Goal: Transaction & Acquisition: Purchase product/service

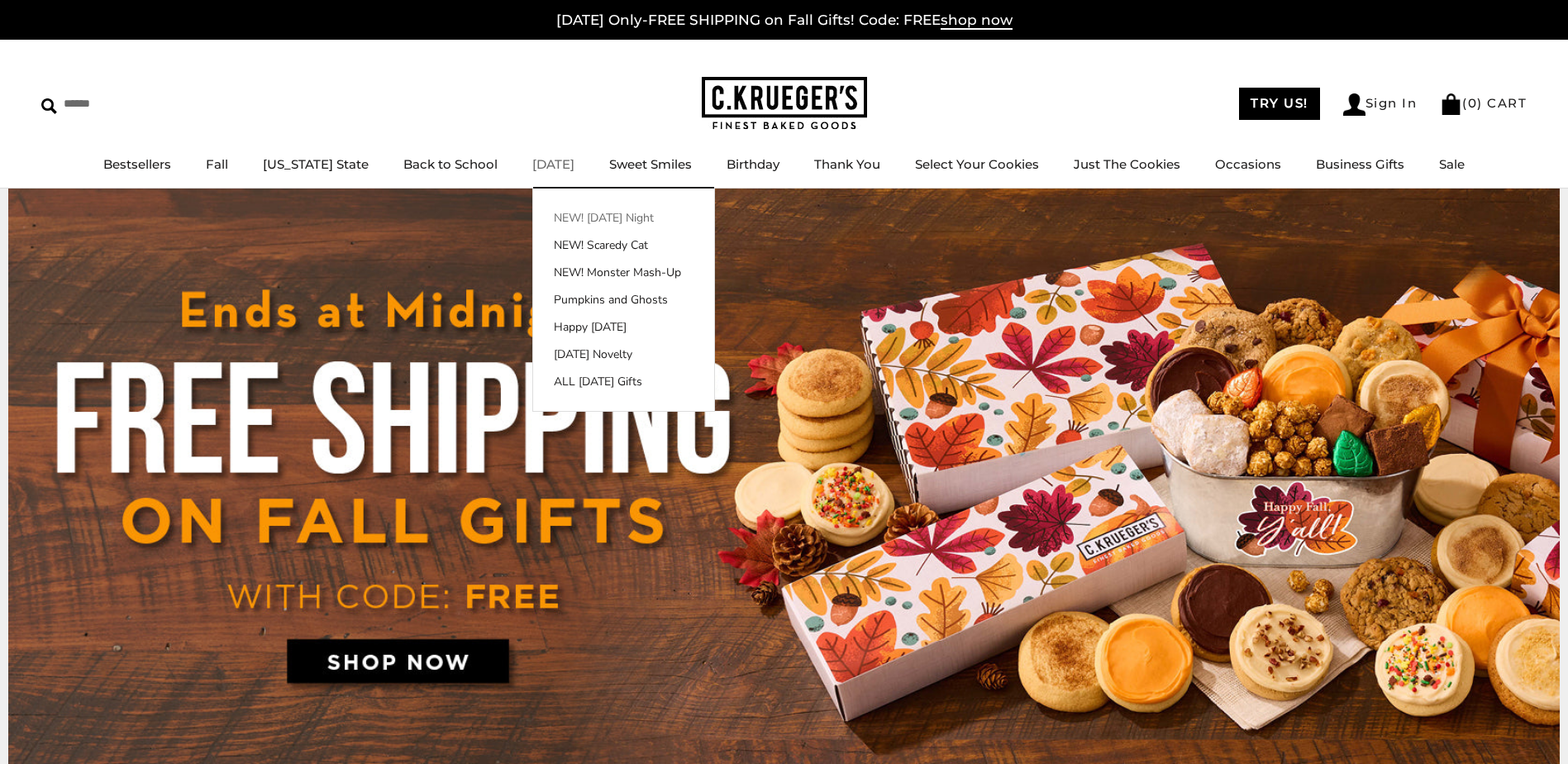
click at [564, 214] on link "NEW! [DATE] Night" at bounding box center [624, 218] width 181 height 17
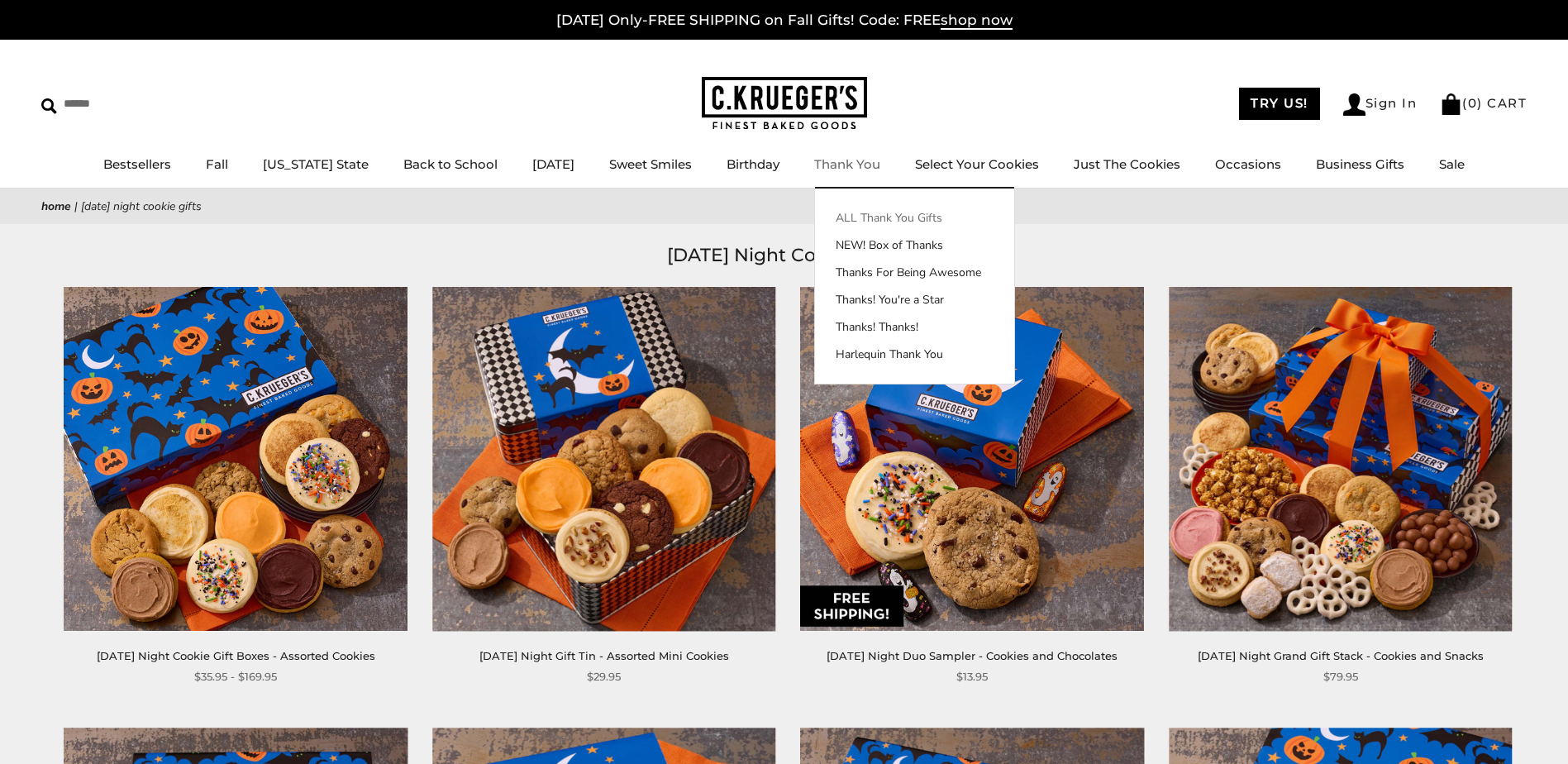
click at [846, 211] on link "ALL Thank You Gifts" at bounding box center [915, 218] width 200 height 17
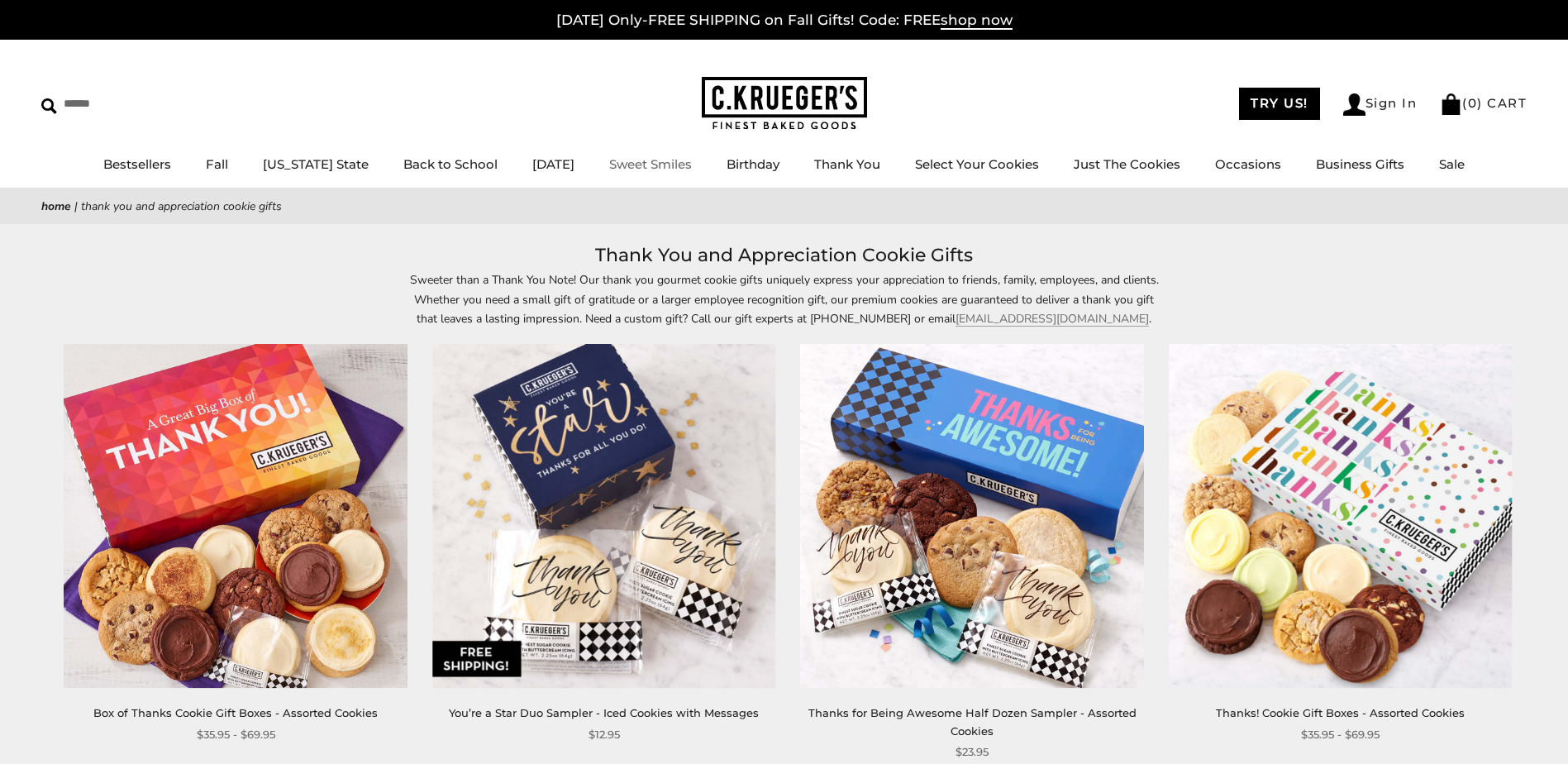
click at [647, 164] on link "Sweet Smiles" at bounding box center [651, 164] width 83 height 15
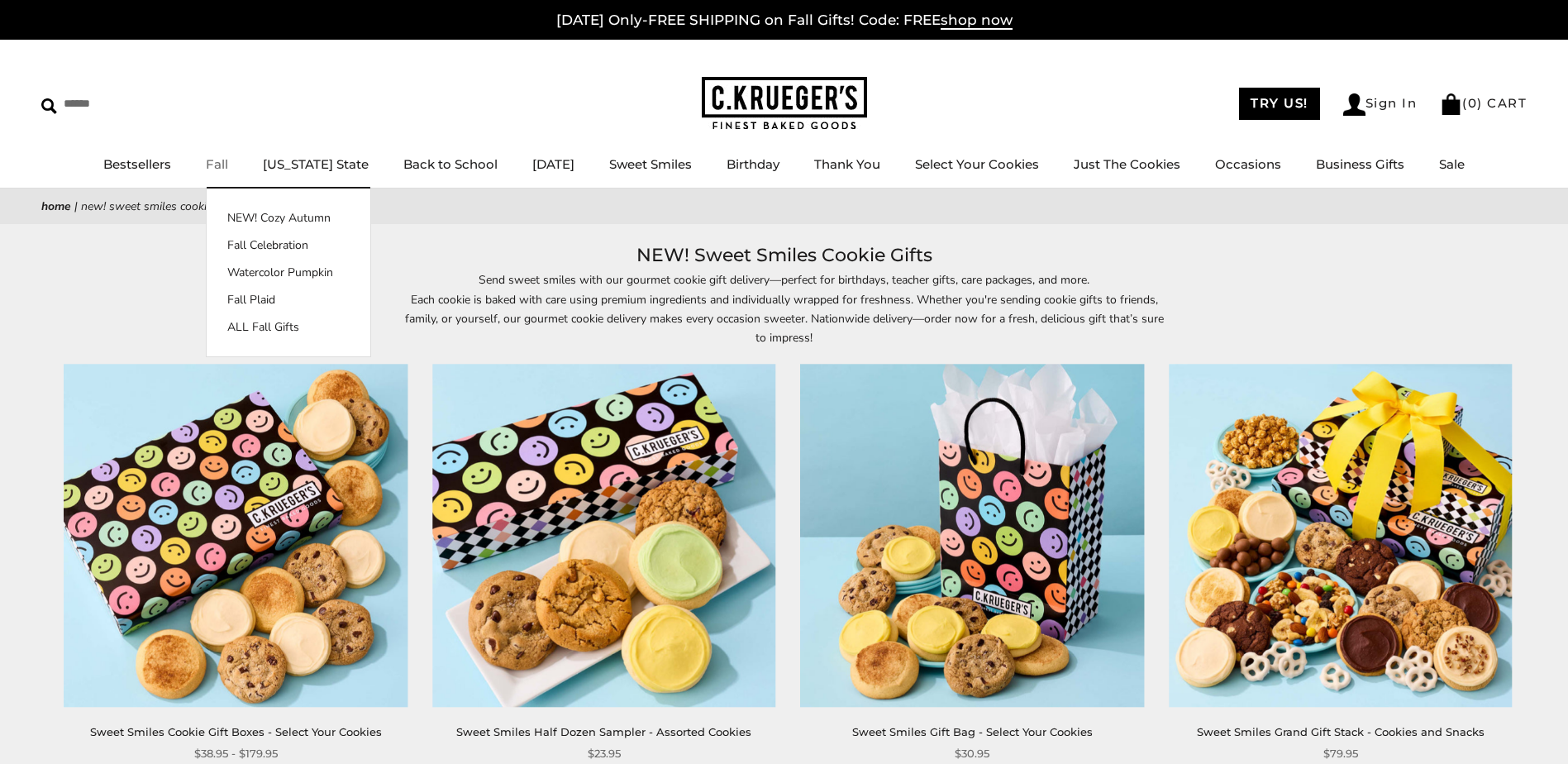
click at [228, 166] on link "Fall" at bounding box center [216, 164] width 22 height 15
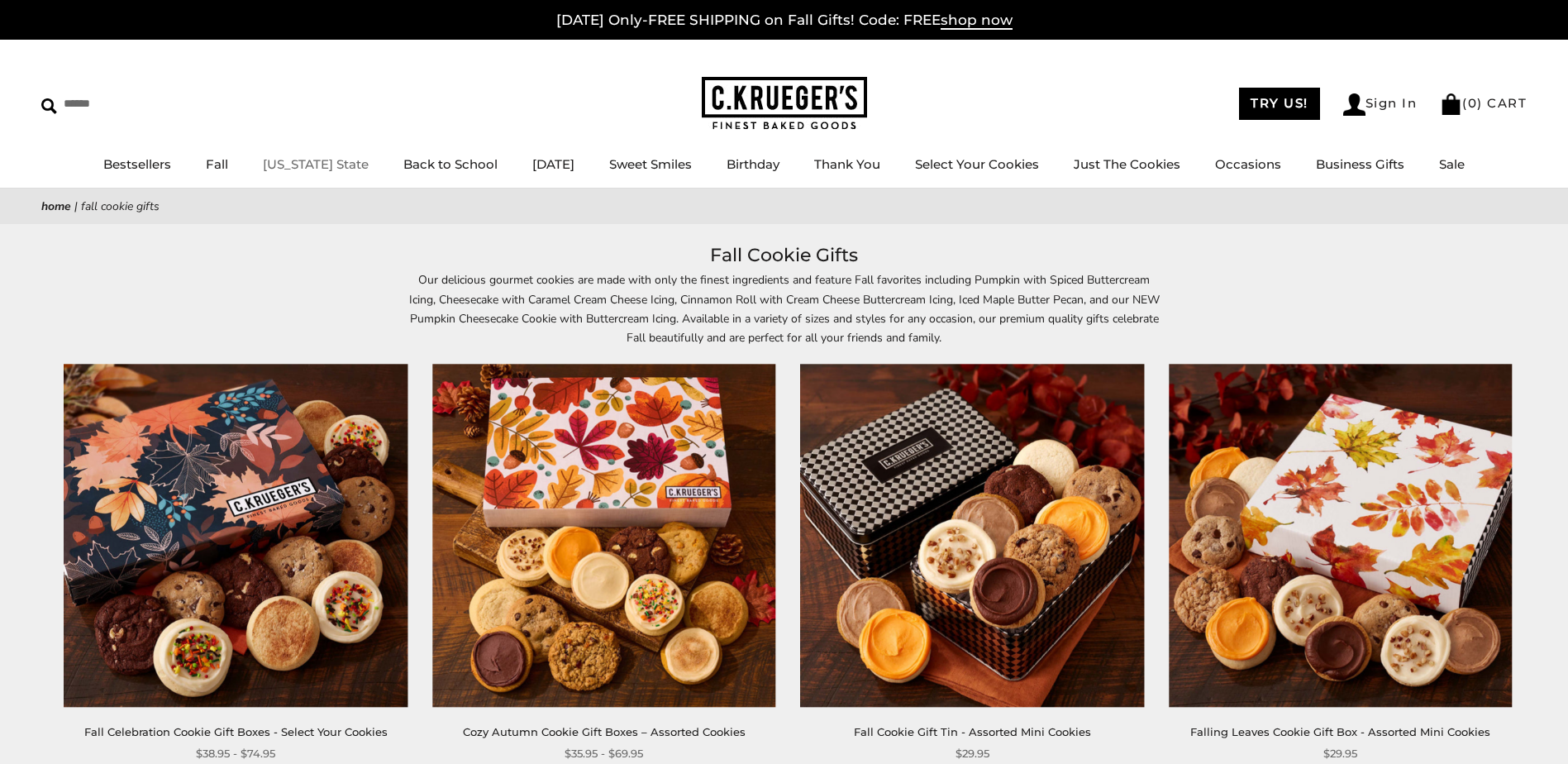
click at [311, 167] on link "[US_STATE] State" at bounding box center [316, 164] width 106 height 15
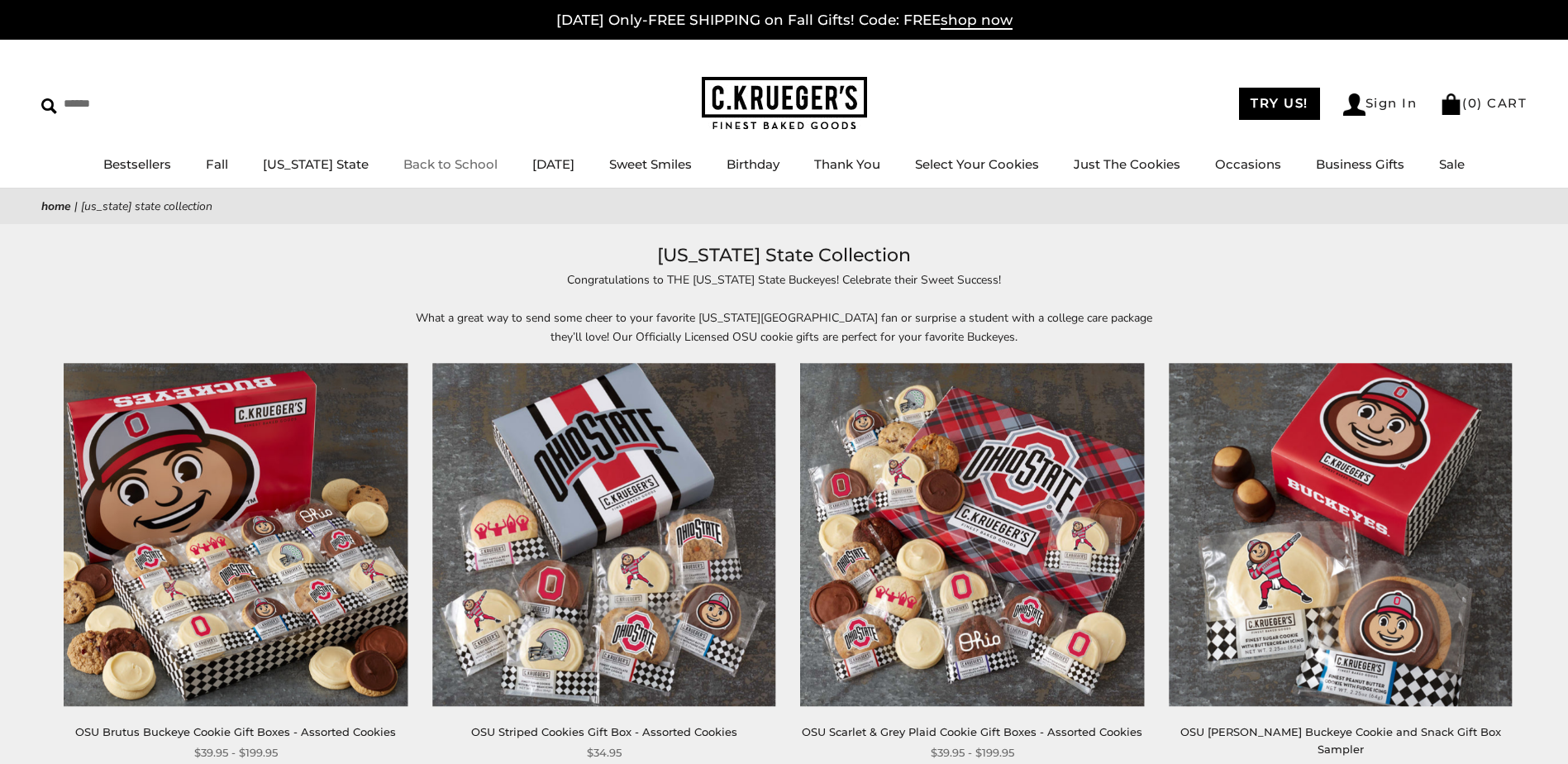
click at [416, 165] on link "Back to School" at bounding box center [451, 164] width 95 height 15
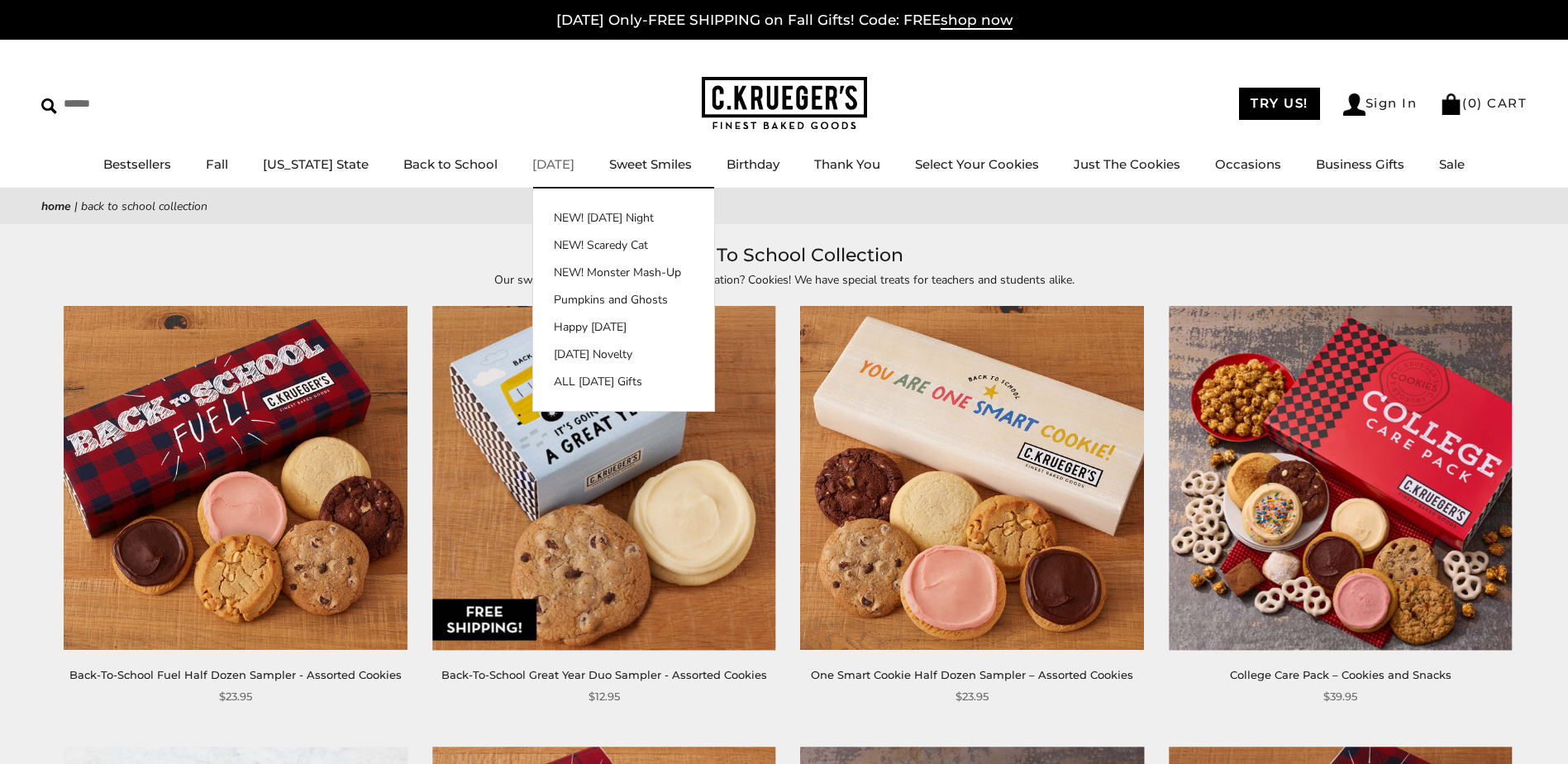
click at [533, 164] on link "[DATE]" at bounding box center [554, 164] width 42 height 15
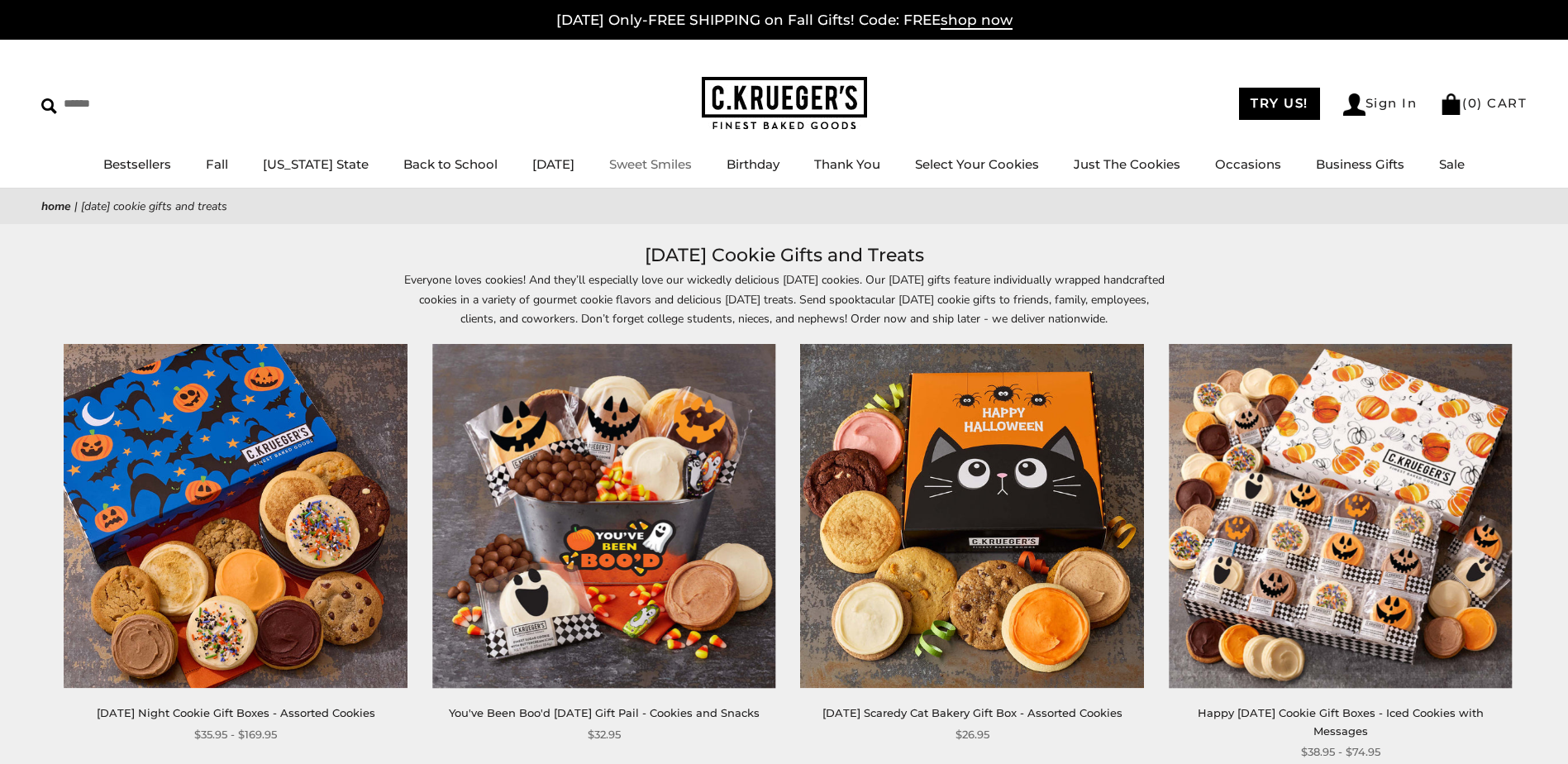
click at [634, 164] on link "Sweet Smiles" at bounding box center [651, 164] width 83 height 15
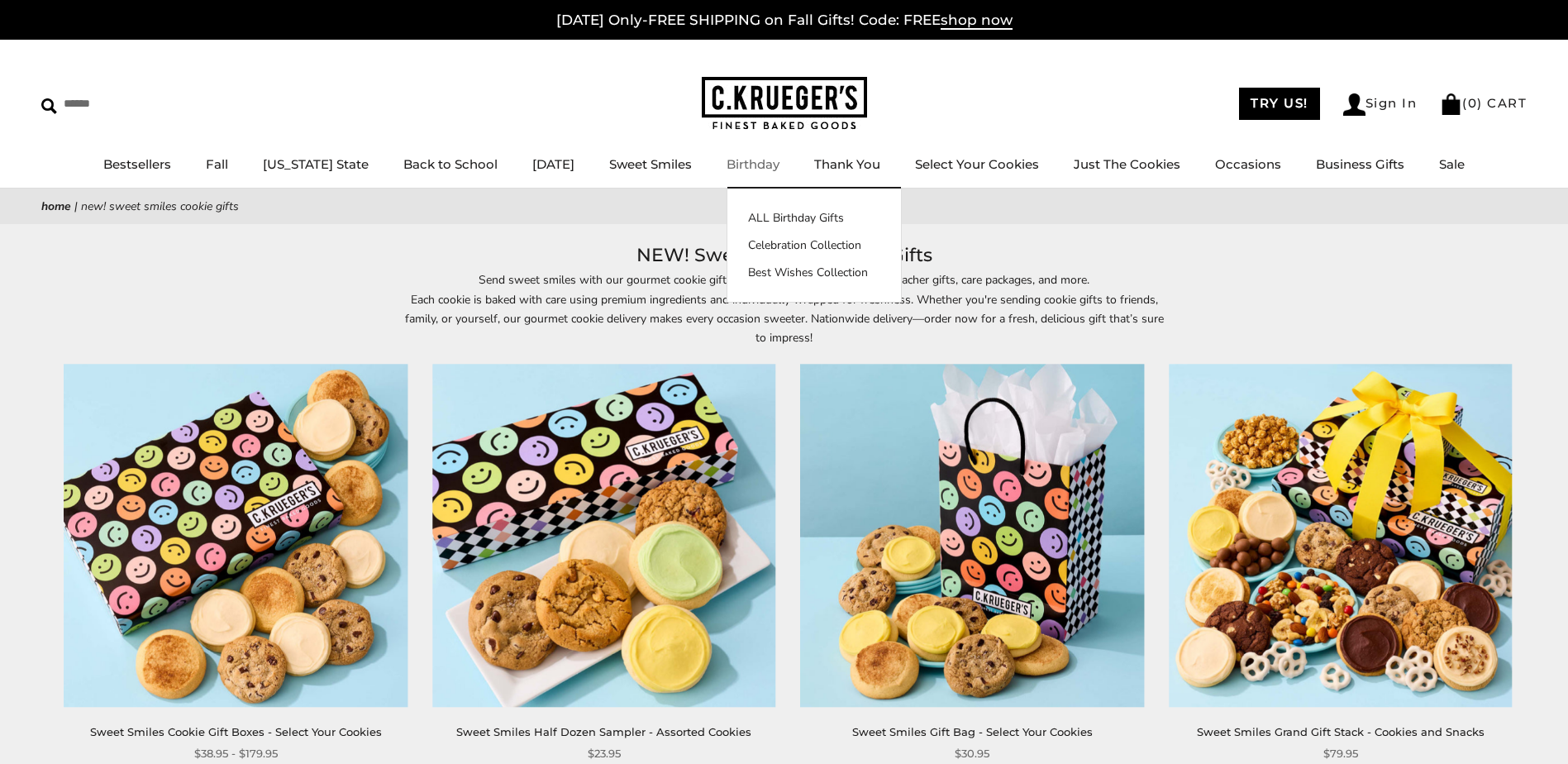
click at [755, 160] on link "Birthday" at bounding box center [753, 164] width 53 height 15
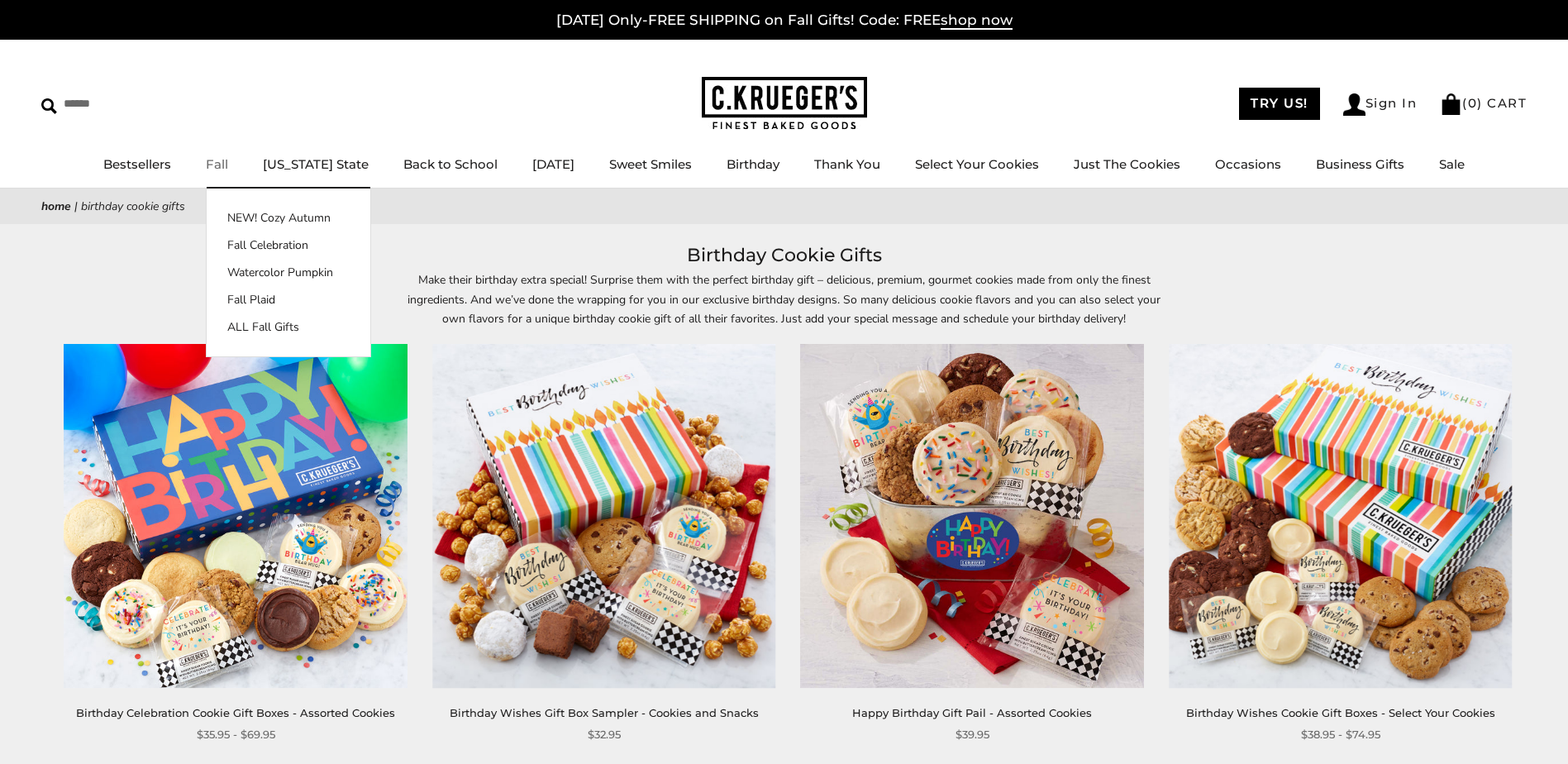
click at [228, 168] on link "Fall" at bounding box center [216, 164] width 22 height 15
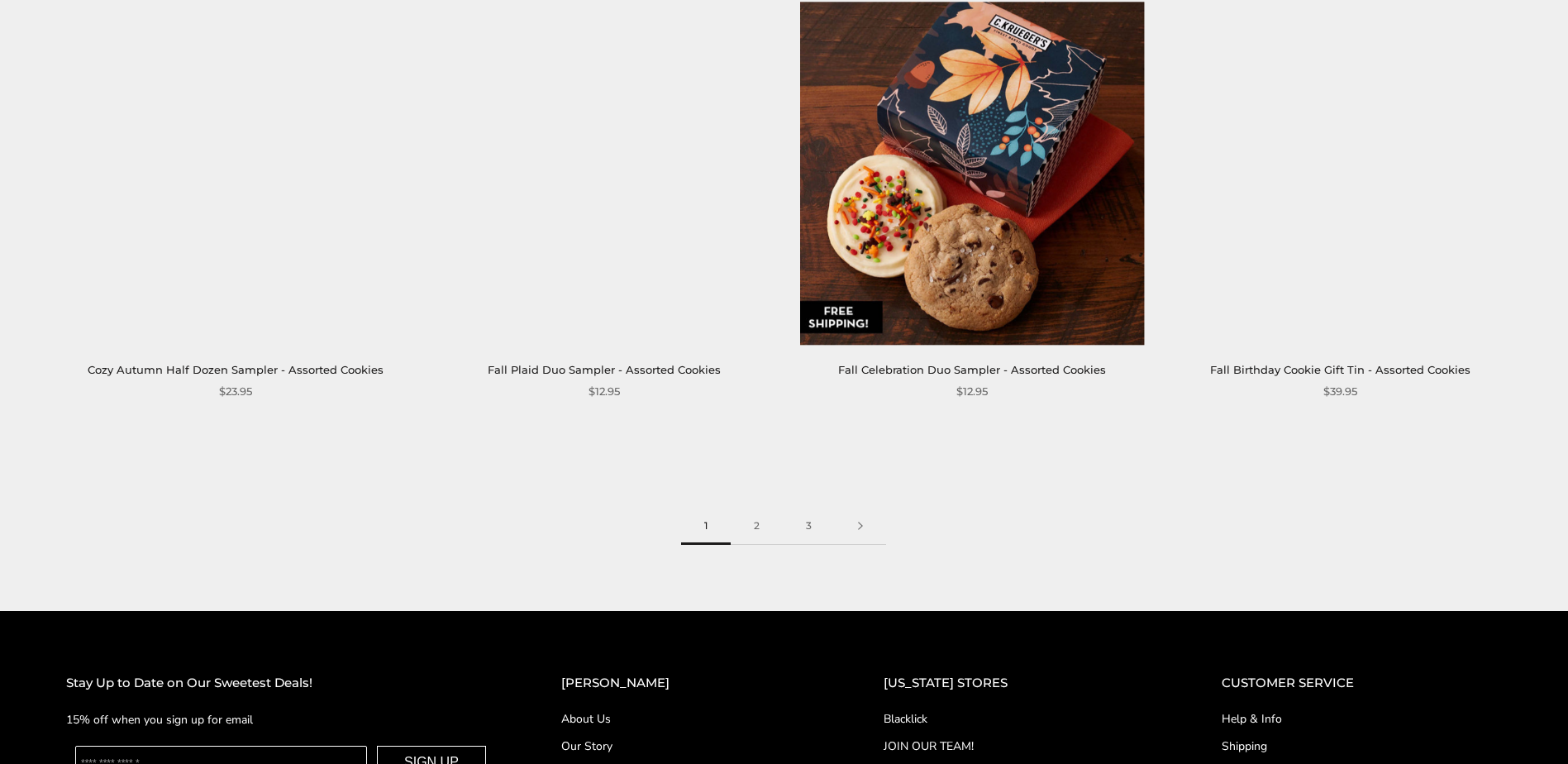
scroll to position [2618, 0]
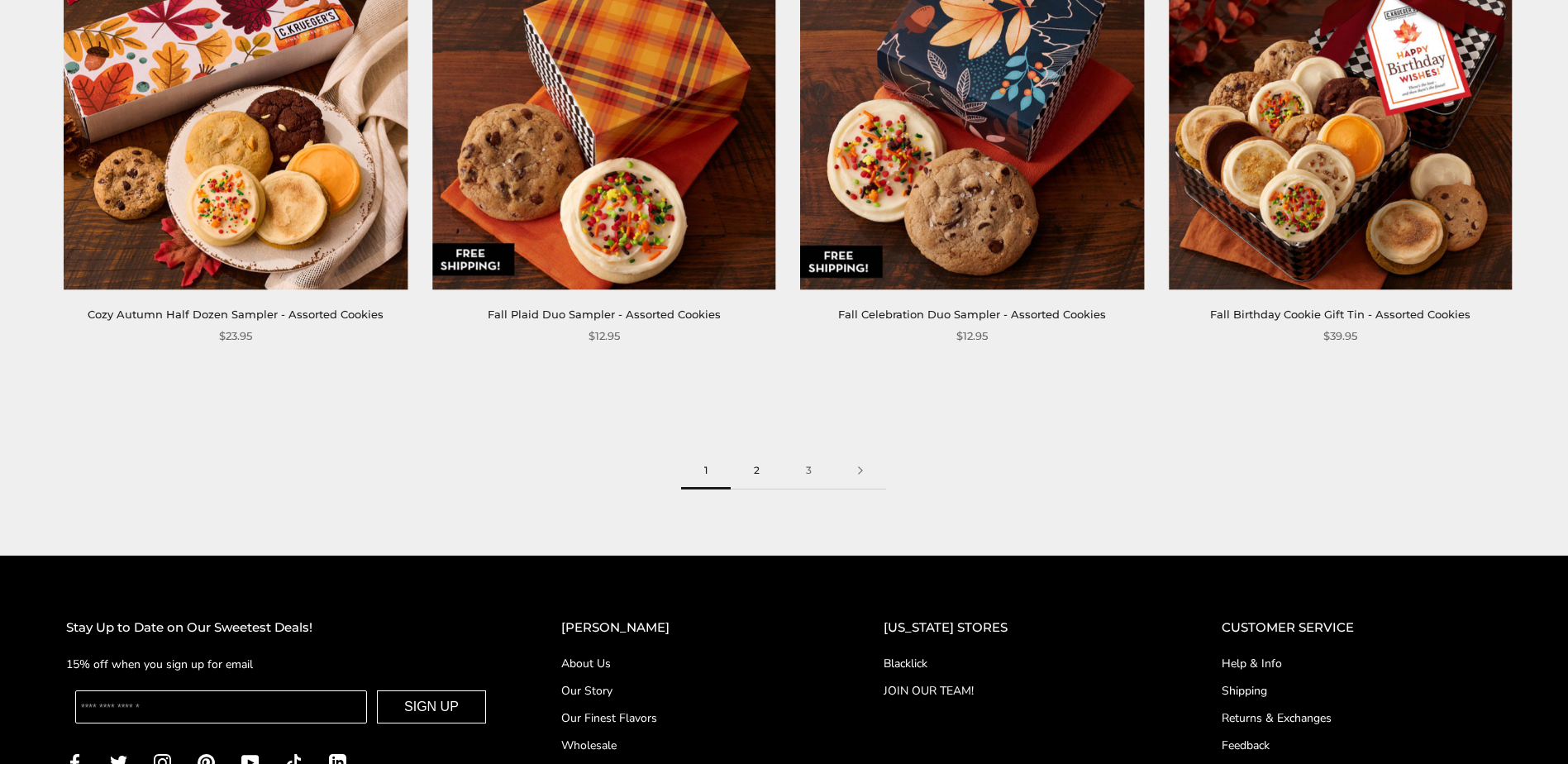
click at [760, 474] on link "2" at bounding box center [756, 471] width 52 height 38
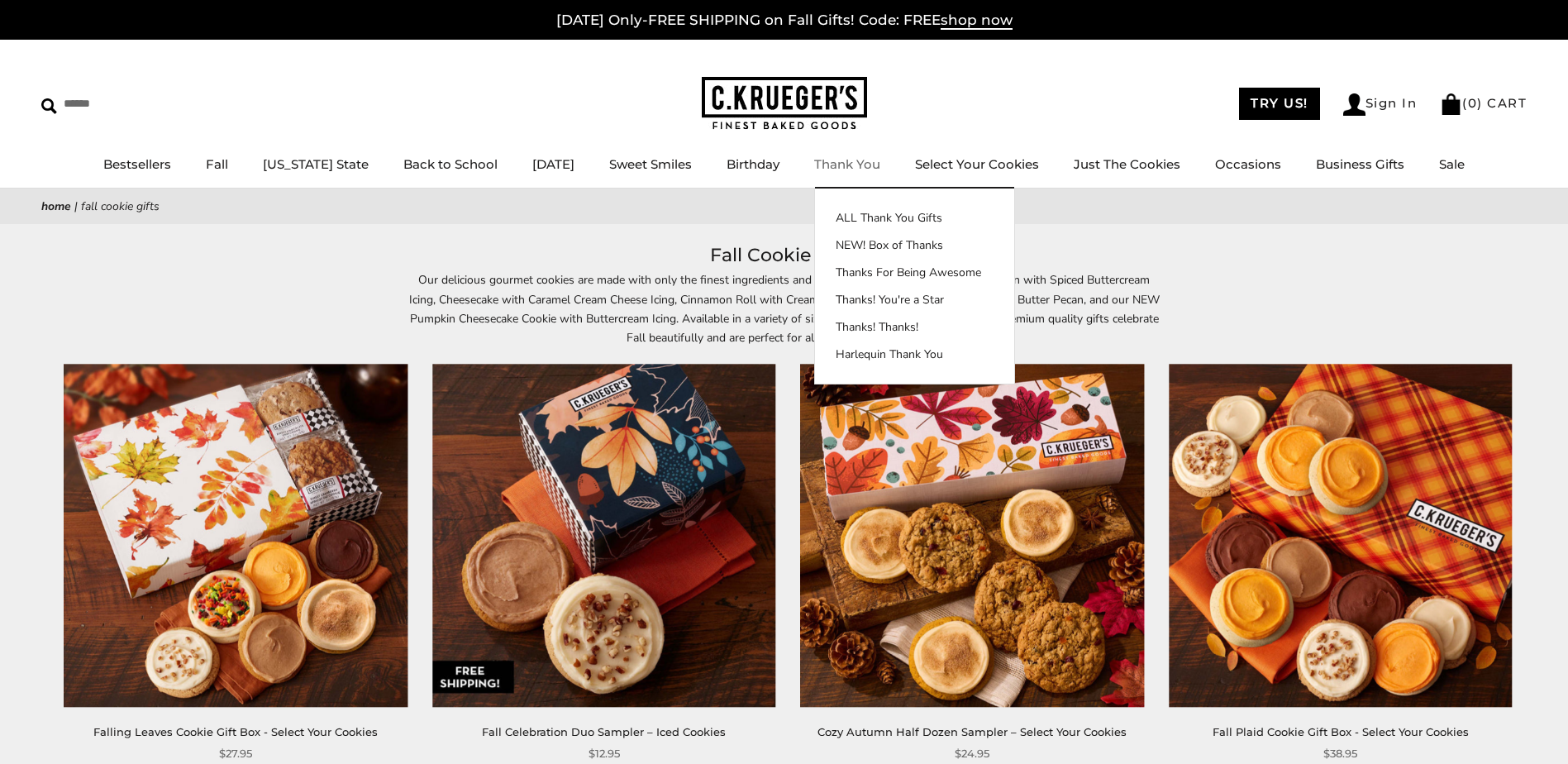
click at [869, 159] on link "Thank You" at bounding box center [847, 164] width 67 height 15
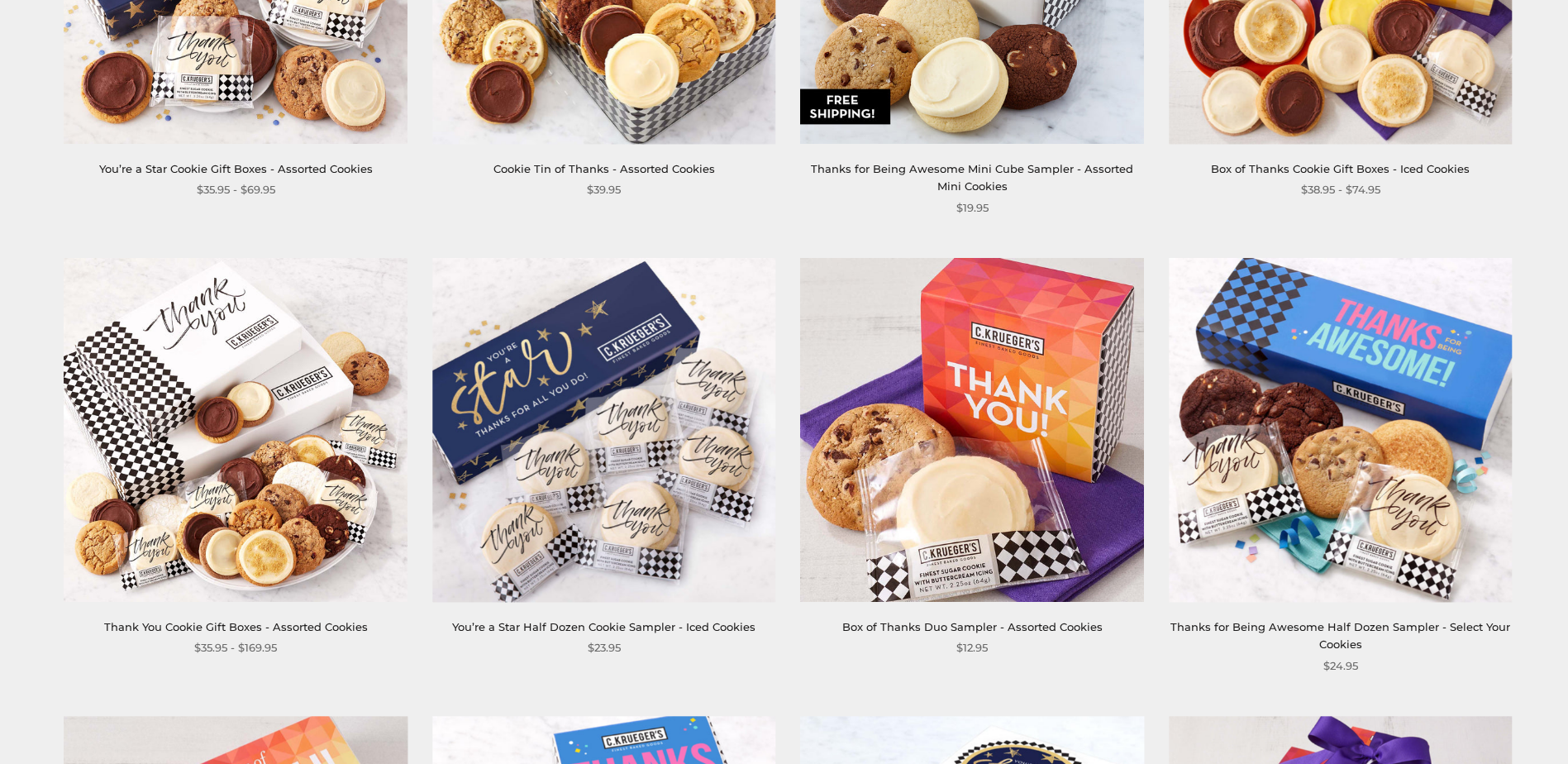
scroll to position [1515, 0]
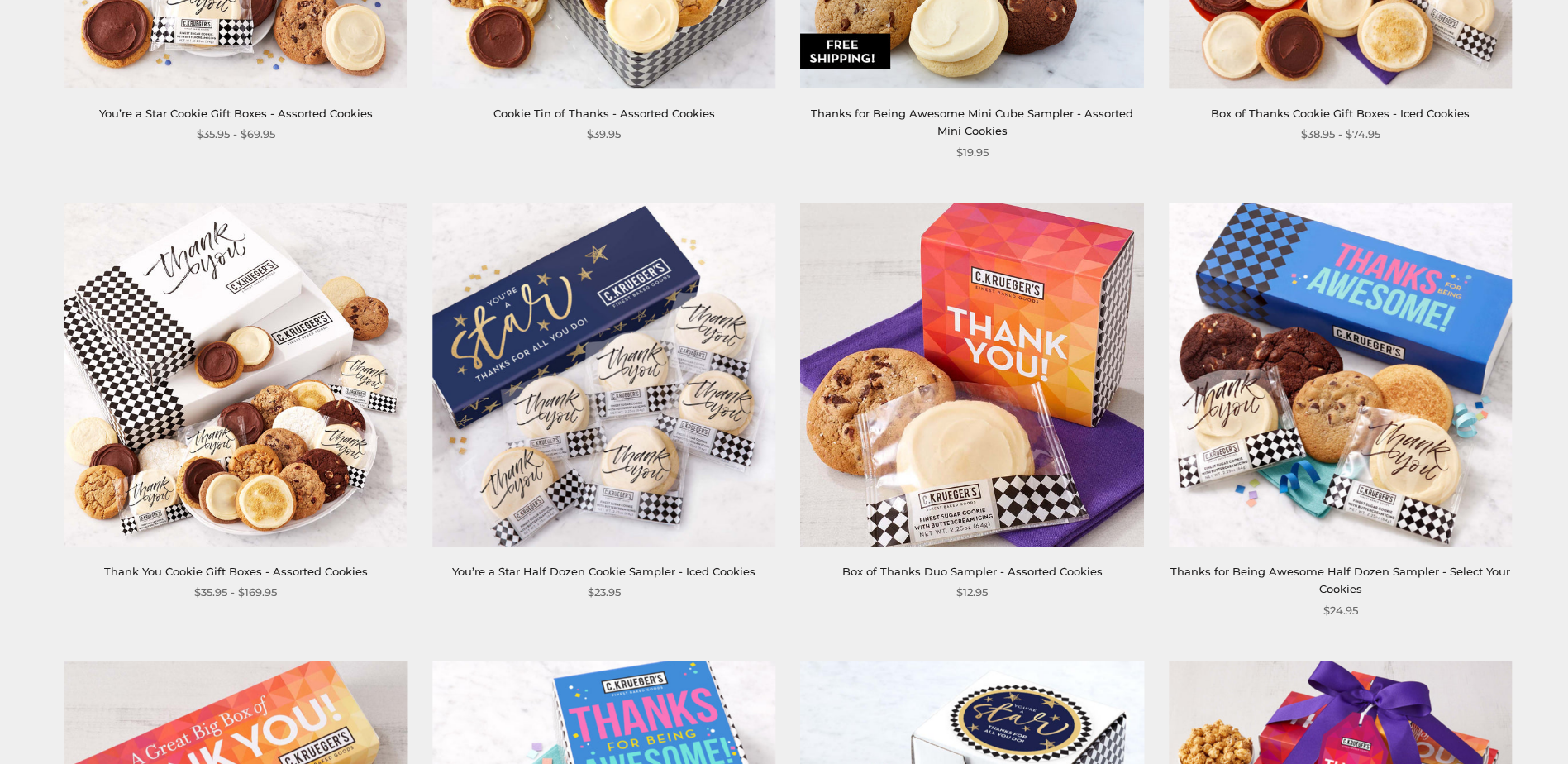
click at [265, 332] on img at bounding box center [235, 374] width 344 height 343
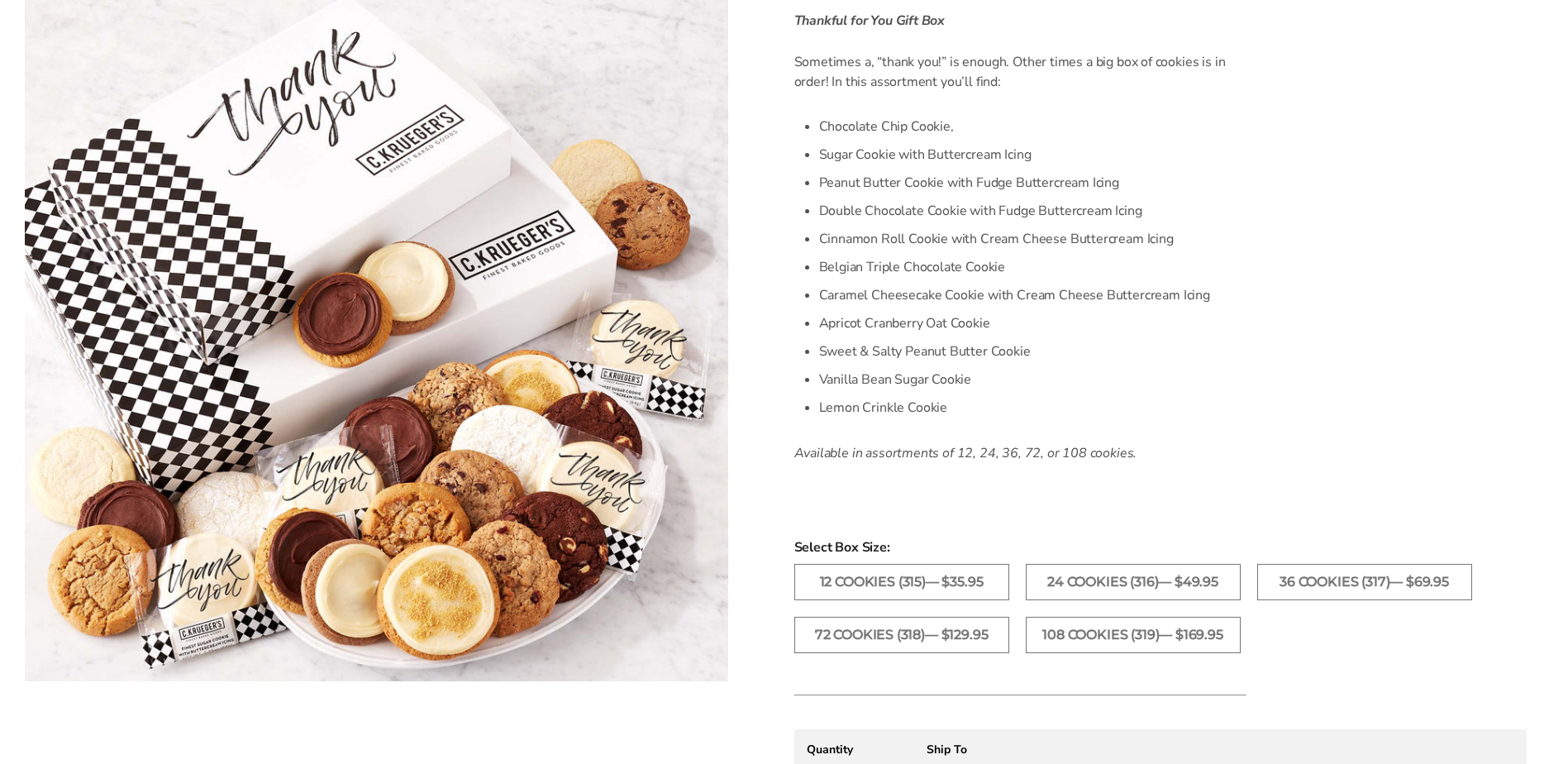
scroll to position [413, 0]
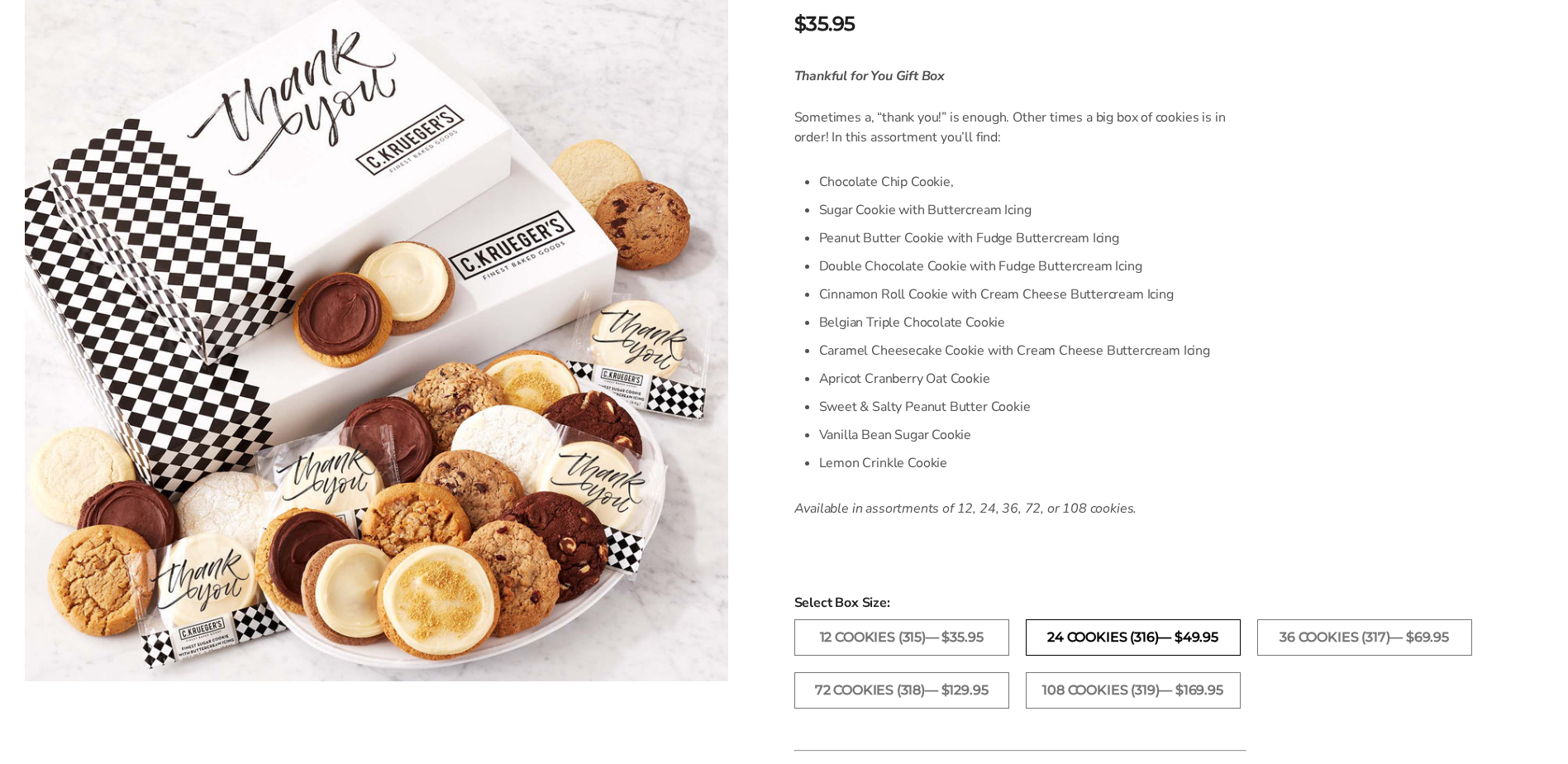
click at [1114, 627] on label "24 Cookies (316)— $49.95" at bounding box center [1133, 638] width 215 height 37
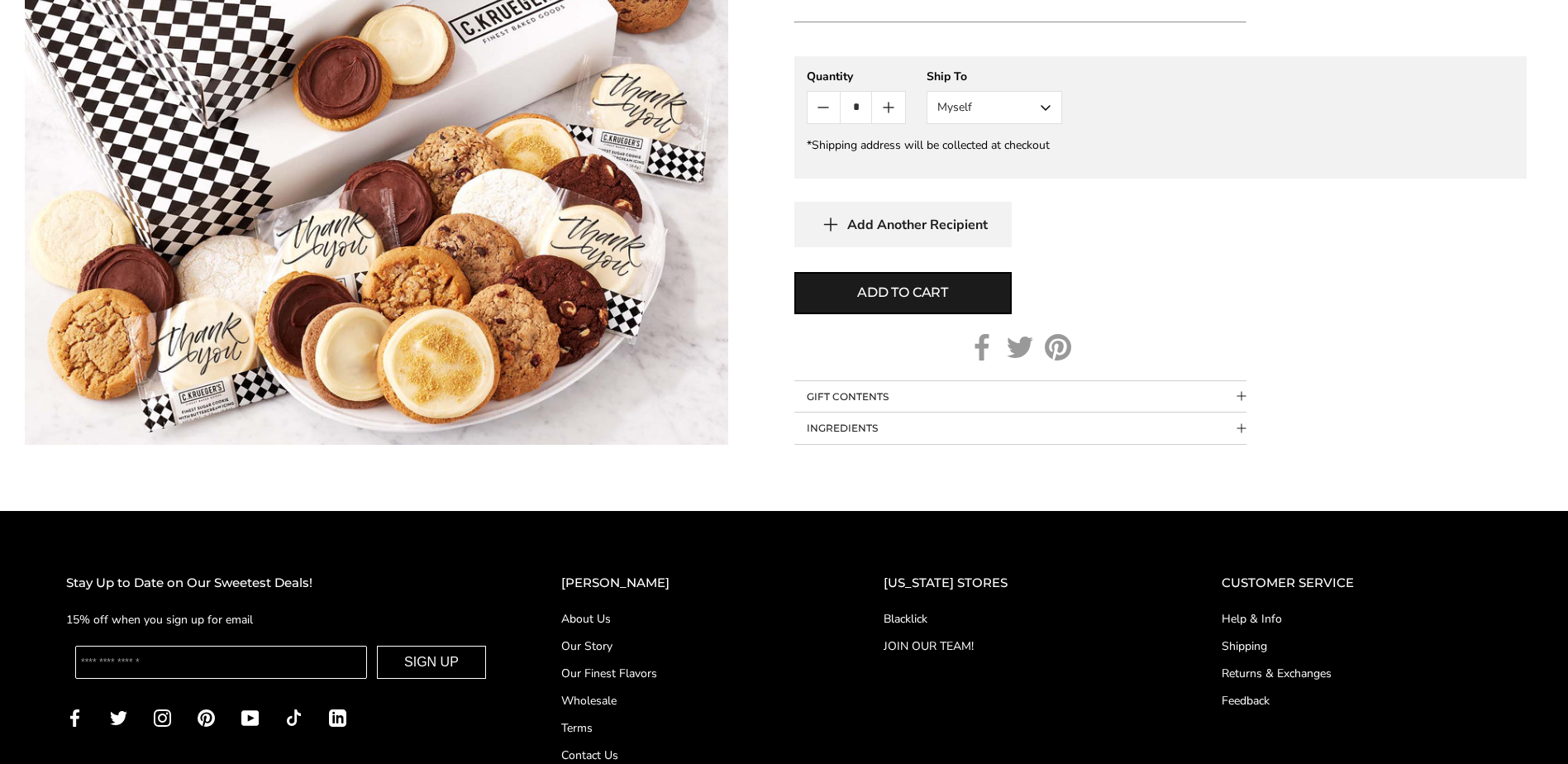
scroll to position [1102, 0]
